Goal: Book appointment/travel/reservation

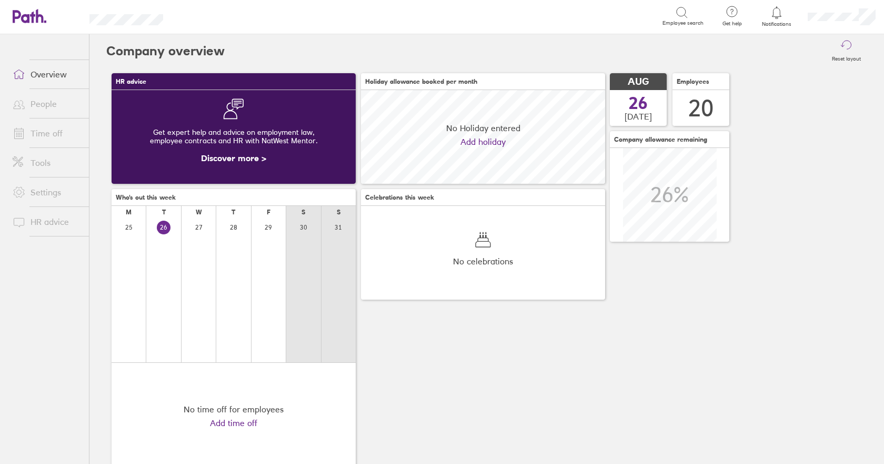
scroll to position [94, 244]
click at [52, 135] on link "Time off" at bounding box center [46, 133] width 85 height 21
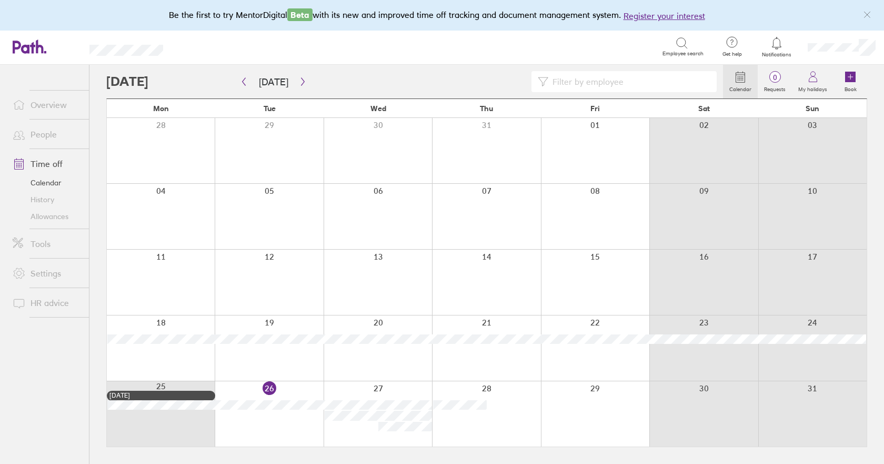
click at [502, 423] on div at bounding box center [486, 413] width 108 height 65
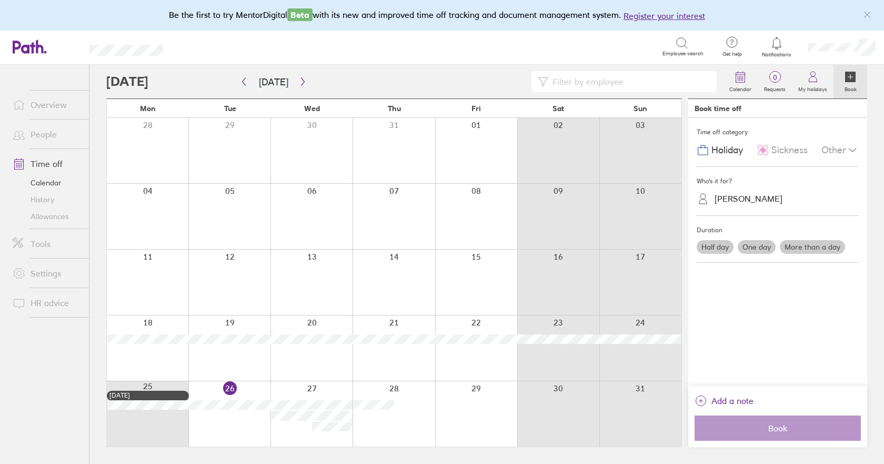
click at [719, 199] on div "[PERSON_NAME]" at bounding box center [749, 199] width 68 height 10
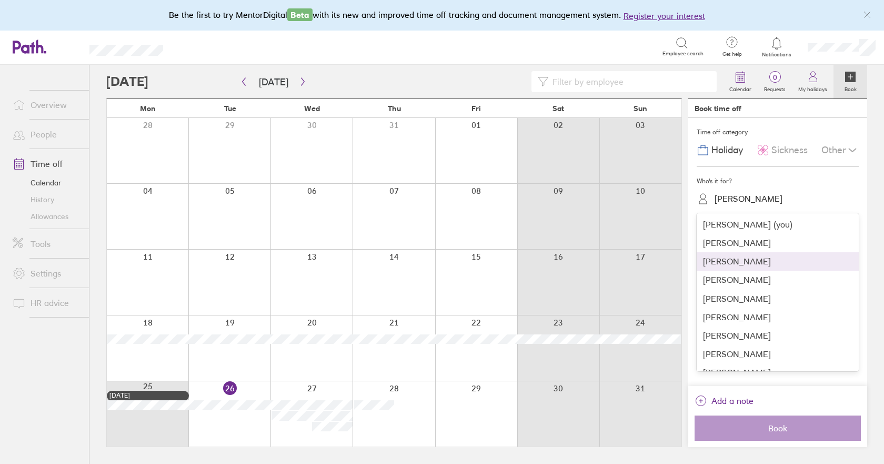
click at [723, 257] on div "[PERSON_NAME]" at bounding box center [778, 261] width 162 height 18
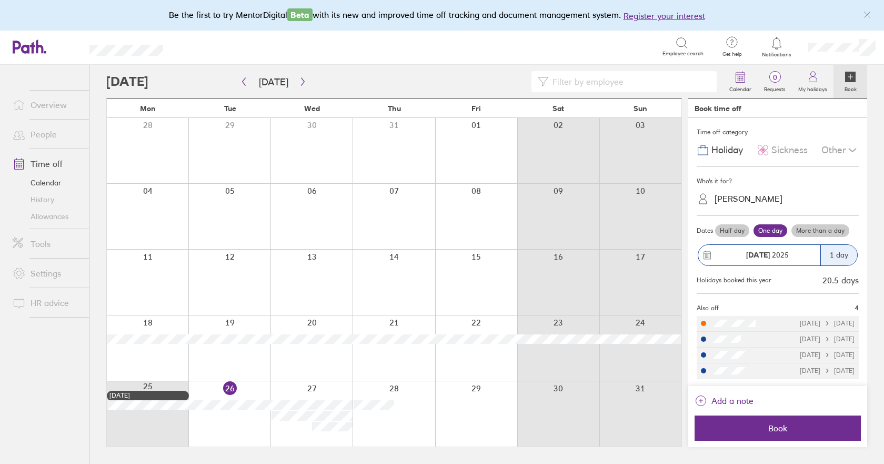
click at [734, 232] on label "Half day" at bounding box center [732, 230] width 34 height 13
click at [0, 0] on input "Half day" at bounding box center [0, 0] width 0 height 0
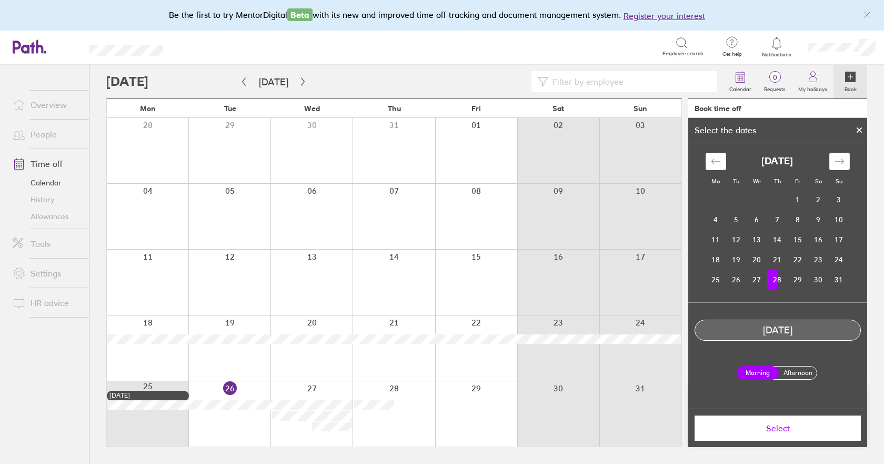
click at [797, 373] on label "Afternoon" at bounding box center [798, 372] width 42 height 13
click at [0, 0] on input "Afternoon" at bounding box center [0, 0] width 0 height 0
click at [779, 431] on span "Select" at bounding box center [778, 427] width 152 height 9
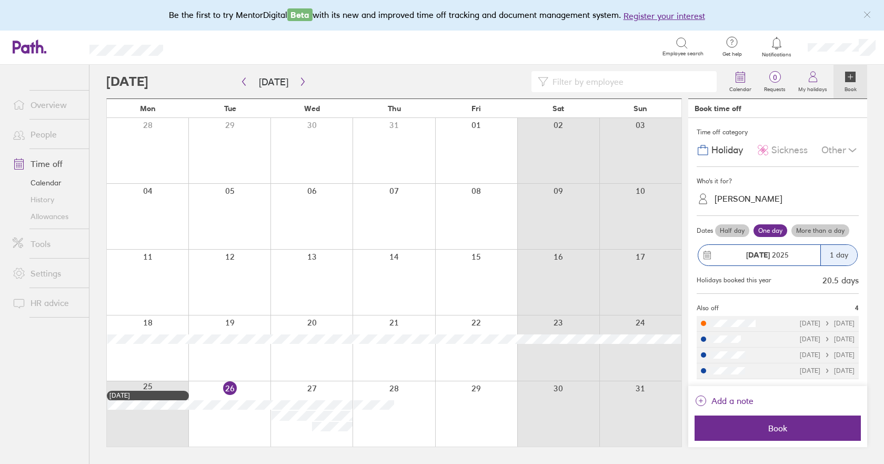
click at [739, 230] on label "Half day" at bounding box center [732, 230] width 34 height 13
click at [0, 0] on input "Half day" at bounding box center [0, 0] width 0 height 0
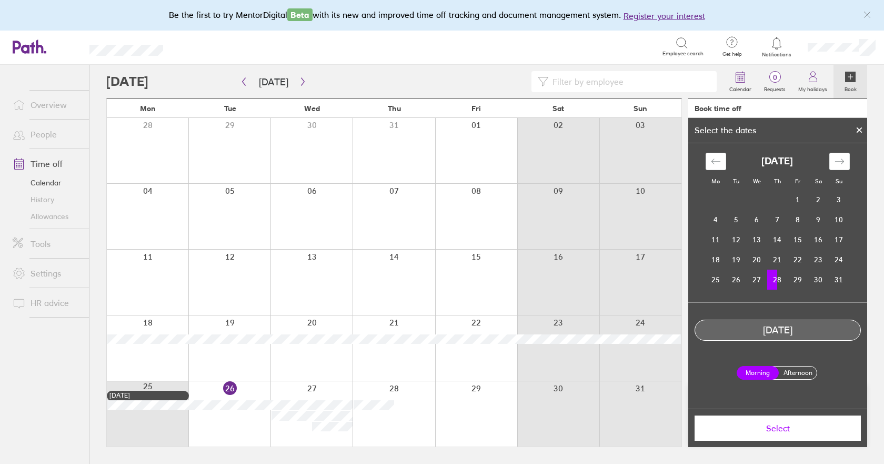
click at [788, 373] on label "Afternoon" at bounding box center [798, 372] width 42 height 13
click at [0, 0] on input "Afternoon" at bounding box center [0, 0] width 0 height 0
click at [783, 427] on span "Select" at bounding box center [778, 427] width 152 height 9
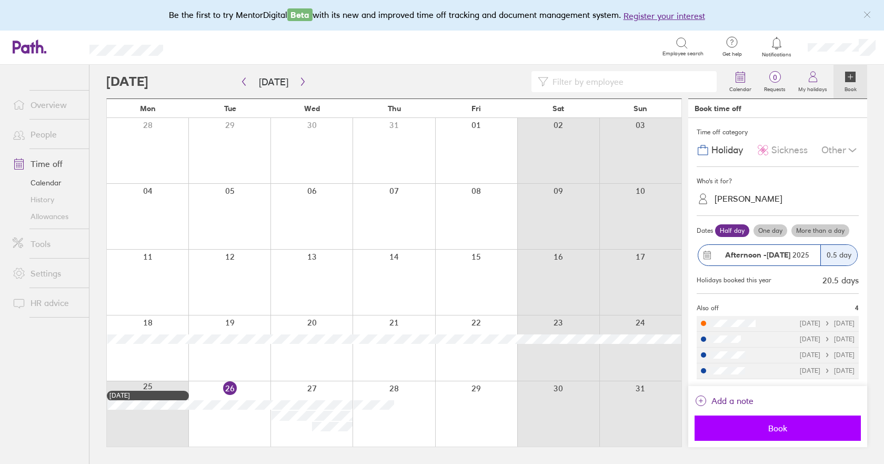
click at [774, 432] on span "Book" at bounding box center [778, 427] width 152 height 9
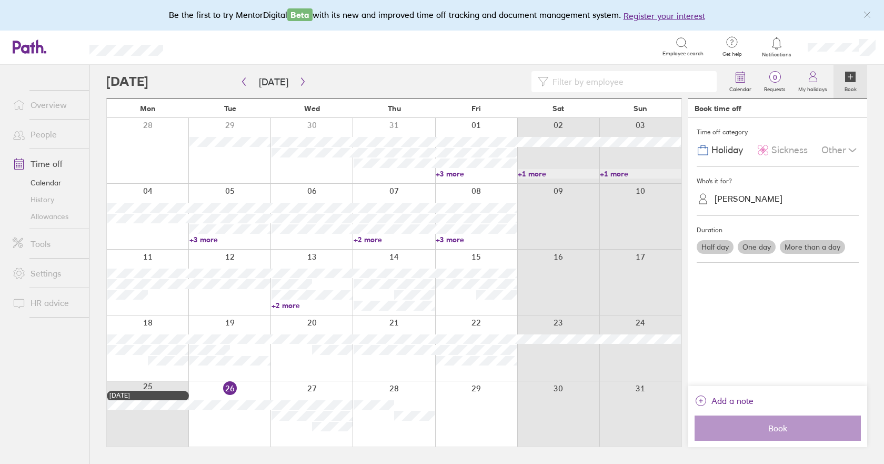
click at [43, 218] on link "Allowances" at bounding box center [46, 216] width 85 height 17
